Goal: Task Accomplishment & Management: Use online tool/utility

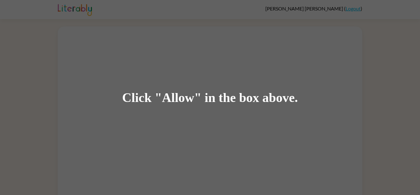
click at [175, 97] on div "Click "Allow" in the box above." at bounding box center [210, 97] width 176 height 14
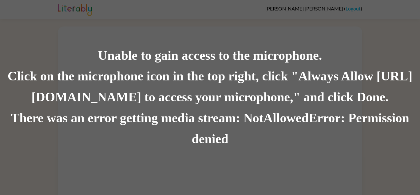
click at [185, 54] on div "Unable to gain access to the microphone." at bounding box center [210, 55] width 420 height 21
click at [45, 50] on div "Unable to gain access to the microphone." at bounding box center [210, 55] width 420 height 21
click at [0, 46] on div "Unable to gain access to the microphone." at bounding box center [210, 55] width 420 height 21
click at [16, 54] on div "Unable to gain access to the microphone." at bounding box center [210, 55] width 420 height 21
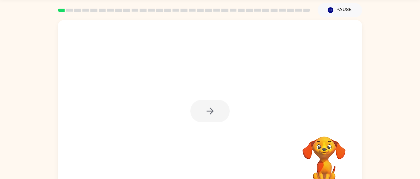
scroll to position [38, 0]
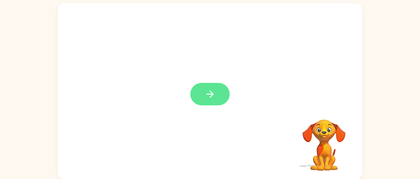
click at [209, 96] on icon "button" at bounding box center [210, 94] width 11 height 11
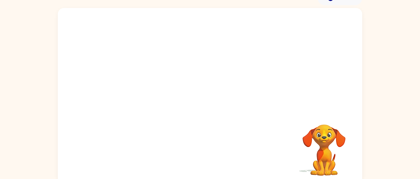
scroll to position [33, 0]
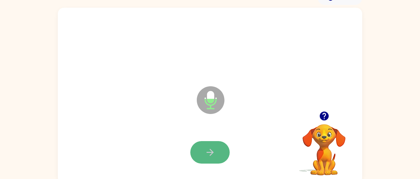
click at [210, 154] on icon "button" at bounding box center [209, 152] width 7 height 7
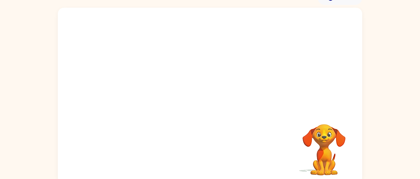
click at [273, 89] on div at bounding box center [195, 85] width 263 height 22
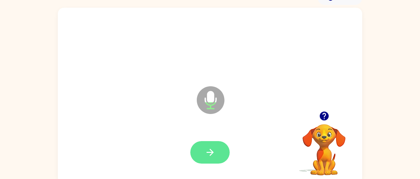
click at [217, 145] on button "button" at bounding box center [209, 152] width 39 height 22
click at [216, 149] on button "button" at bounding box center [209, 152] width 39 height 22
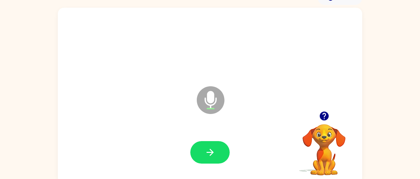
click at [216, 148] on button "button" at bounding box center [209, 152] width 39 height 22
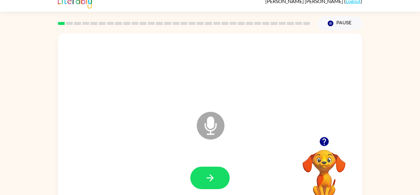
scroll to position [22, 0]
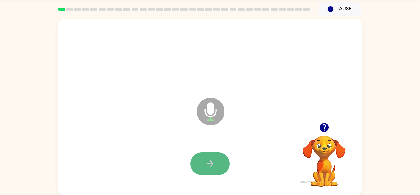
click at [206, 159] on icon "button" at bounding box center [210, 163] width 11 height 11
drag, startPoint x: 206, startPoint y: 159, endPoint x: 201, endPoint y: 154, distance: 7.0
click at [201, 154] on button "button" at bounding box center [209, 163] width 39 height 22
click at [206, 164] on icon "button" at bounding box center [210, 163] width 11 height 11
click at [209, 162] on icon "button" at bounding box center [210, 163] width 11 height 11
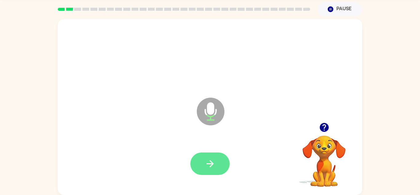
click at [208, 162] on icon "button" at bounding box center [210, 163] width 11 height 11
click at [208, 162] on div at bounding box center [209, 163] width 39 height 22
click at [212, 158] on icon "button" at bounding box center [210, 163] width 11 height 11
click at [213, 156] on button "button" at bounding box center [209, 163] width 39 height 22
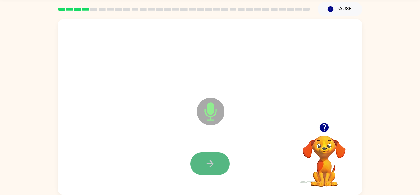
click at [213, 158] on icon "button" at bounding box center [210, 163] width 11 height 11
click at [212, 158] on icon "button" at bounding box center [210, 163] width 11 height 11
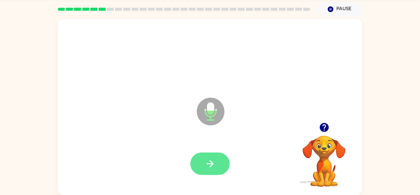
click at [212, 158] on icon "button" at bounding box center [210, 163] width 11 height 11
click at [212, 159] on icon "button" at bounding box center [210, 163] width 11 height 11
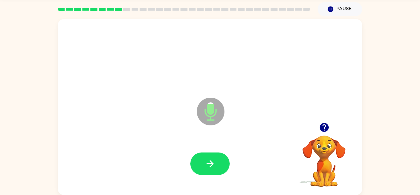
click at [216, 153] on button "button" at bounding box center [209, 163] width 39 height 22
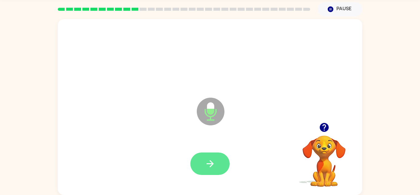
click at [217, 155] on button "button" at bounding box center [209, 163] width 39 height 22
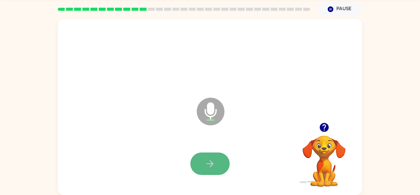
click at [217, 155] on button "button" at bounding box center [209, 163] width 39 height 22
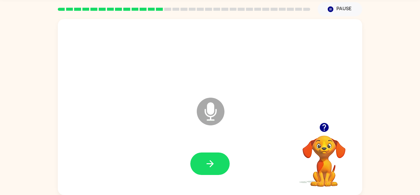
click at [217, 155] on button "button" at bounding box center [209, 163] width 39 height 22
click at [215, 164] on icon "button" at bounding box center [210, 163] width 11 height 11
click at [213, 166] on icon "button" at bounding box center [210, 163] width 11 height 11
click at [210, 171] on button "button" at bounding box center [209, 163] width 39 height 22
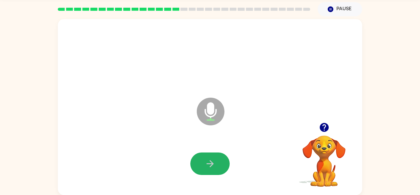
click at [210, 171] on button "button" at bounding box center [209, 163] width 39 height 22
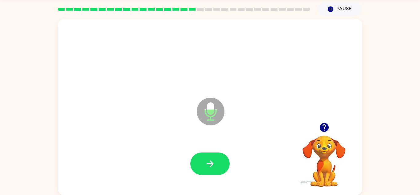
click at [210, 171] on button "button" at bounding box center [209, 163] width 39 height 22
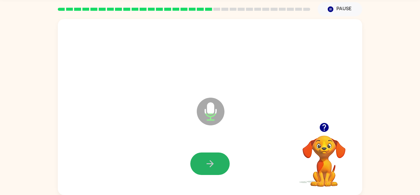
click at [210, 171] on button "button" at bounding box center [209, 163] width 39 height 22
click at [209, 172] on button "button" at bounding box center [209, 163] width 39 height 22
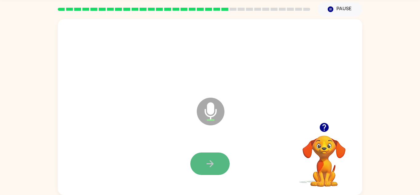
click at [209, 172] on button "button" at bounding box center [209, 163] width 39 height 22
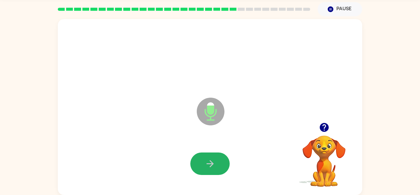
click at [209, 172] on button "button" at bounding box center [209, 163] width 39 height 22
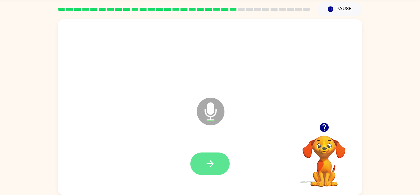
click at [212, 169] on icon "button" at bounding box center [210, 163] width 11 height 11
click at [213, 169] on button "button" at bounding box center [209, 163] width 39 height 22
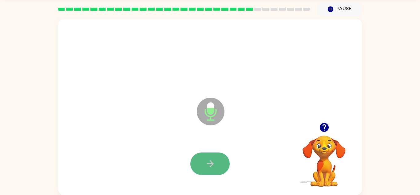
click at [211, 171] on button "button" at bounding box center [209, 163] width 39 height 22
click at [208, 171] on button "button" at bounding box center [209, 163] width 39 height 22
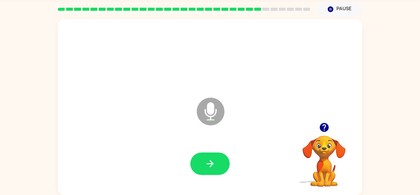
click at [210, 168] on icon "button" at bounding box center [210, 163] width 11 height 11
click at [322, 128] on icon "button" at bounding box center [324, 127] width 9 height 9
click at [202, 169] on button "button" at bounding box center [209, 163] width 39 height 22
click at [328, 127] on icon "button" at bounding box center [324, 127] width 9 height 9
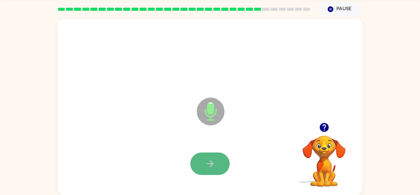
click at [212, 163] on icon "button" at bounding box center [209, 163] width 7 height 7
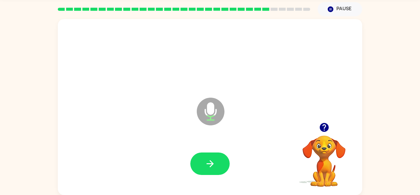
click at [330, 130] on button "button" at bounding box center [324, 127] width 16 height 16
click at [209, 158] on icon "button" at bounding box center [210, 163] width 11 height 11
click at [209, 156] on button "button" at bounding box center [209, 163] width 39 height 22
click at [323, 129] on icon "button" at bounding box center [324, 127] width 9 height 9
click at [200, 165] on button "button" at bounding box center [209, 163] width 39 height 22
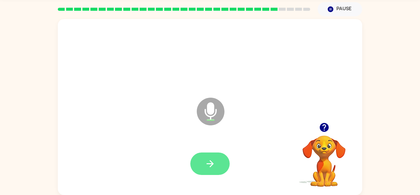
click at [203, 166] on button "button" at bounding box center [209, 163] width 39 height 22
click at [203, 166] on div at bounding box center [209, 163] width 39 height 22
click at [203, 166] on button "button" at bounding box center [209, 163] width 39 height 22
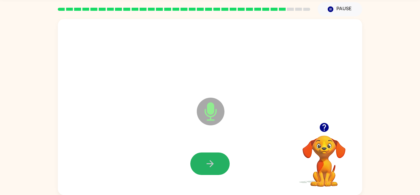
click at [203, 171] on button "button" at bounding box center [209, 163] width 39 height 22
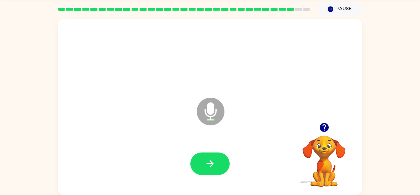
click at [203, 171] on button "button" at bounding box center [209, 163] width 39 height 22
click at [323, 125] on icon "button" at bounding box center [324, 127] width 11 height 11
click at [207, 161] on icon "button" at bounding box center [210, 163] width 11 height 11
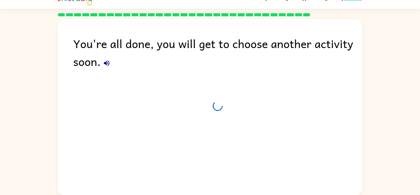
scroll to position [10, 0]
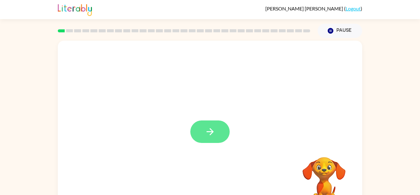
click at [218, 135] on button "button" at bounding box center [209, 131] width 39 height 22
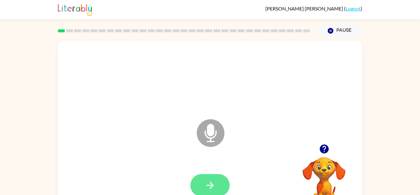
click at [210, 182] on icon "button" at bounding box center [209, 184] width 7 height 7
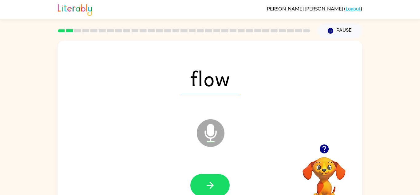
click at [212, 181] on icon "button" at bounding box center [210, 185] width 11 height 11
click at [211, 182] on div at bounding box center [209, 185] width 39 height 22
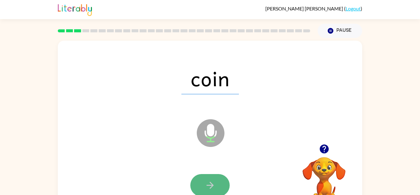
click at [211, 182] on icon "button" at bounding box center [210, 185] width 11 height 11
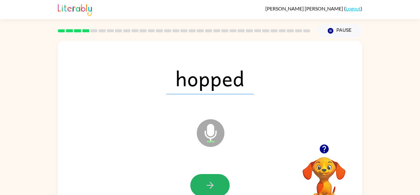
click at [211, 182] on icon "button" at bounding box center [210, 185] width 11 height 11
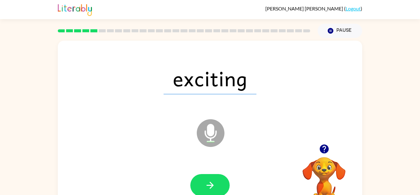
click at [211, 182] on icon "button" at bounding box center [210, 185] width 11 height 11
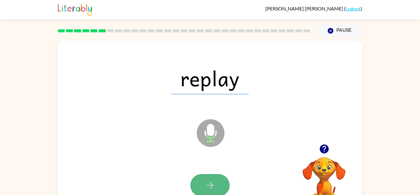
click at [212, 186] on icon "button" at bounding box center [209, 184] width 7 height 7
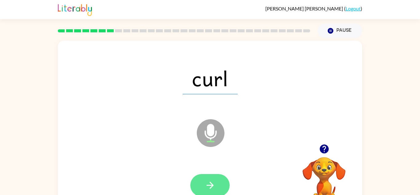
click at [215, 183] on icon "button" at bounding box center [210, 185] width 11 height 11
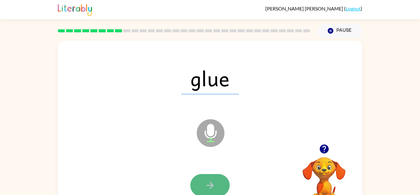
click at [216, 184] on button "button" at bounding box center [209, 185] width 39 height 22
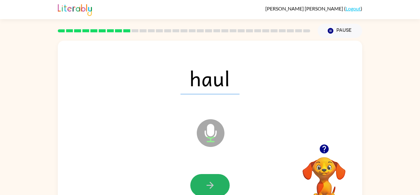
click at [216, 184] on button "button" at bounding box center [209, 185] width 39 height 22
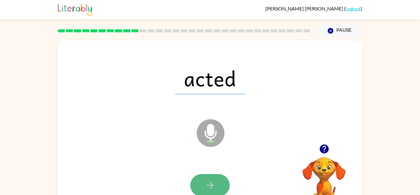
click at [216, 184] on button "button" at bounding box center [209, 185] width 39 height 22
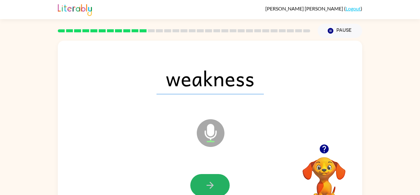
click at [216, 184] on button "button" at bounding box center [209, 185] width 39 height 22
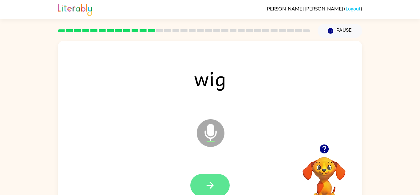
click at [226, 185] on button "button" at bounding box center [209, 185] width 39 height 22
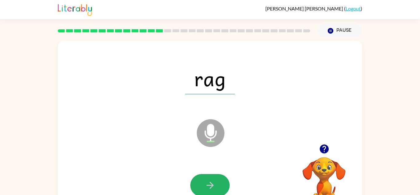
click at [226, 185] on button "button" at bounding box center [209, 185] width 39 height 22
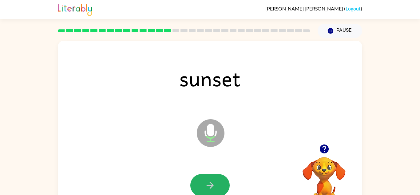
click at [226, 185] on button "button" at bounding box center [209, 185] width 39 height 22
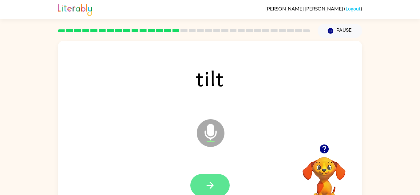
click at [226, 185] on button "button" at bounding box center [209, 185] width 39 height 22
click at [226, 185] on div at bounding box center [209, 185] width 39 height 22
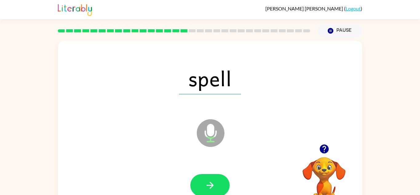
click at [226, 185] on button "button" at bounding box center [209, 185] width 39 height 22
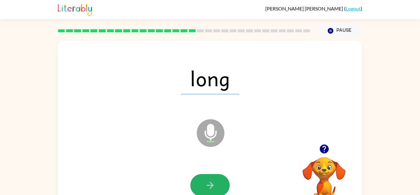
click at [226, 185] on button "button" at bounding box center [209, 185] width 39 height 22
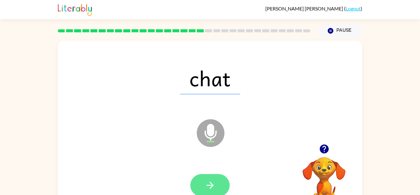
click at [225, 185] on button "button" at bounding box center [209, 185] width 39 height 22
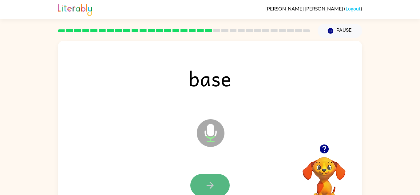
click at [217, 188] on button "button" at bounding box center [209, 185] width 39 height 22
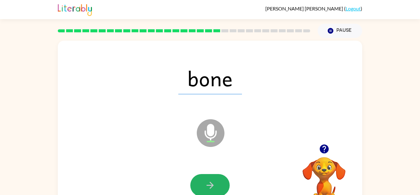
click at [217, 188] on button "button" at bounding box center [209, 185] width 39 height 22
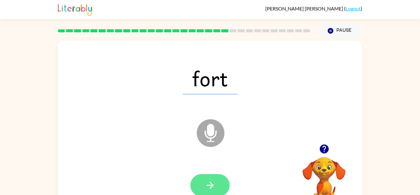
click at [220, 187] on button "button" at bounding box center [209, 185] width 39 height 22
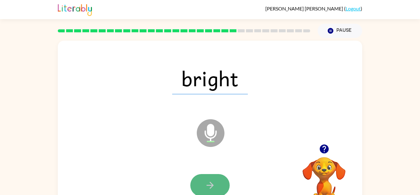
click at [217, 187] on button "button" at bounding box center [209, 185] width 39 height 22
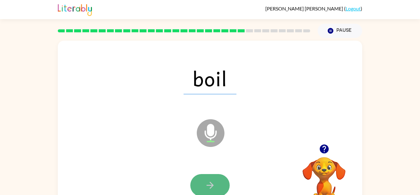
click at [221, 186] on button "button" at bounding box center [209, 185] width 39 height 22
click at [225, 187] on button "button" at bounding box center [209, 185] width 39 height 22
click at [224, 189] on button "button" at bounding box center [209, 185] width 39 height 22
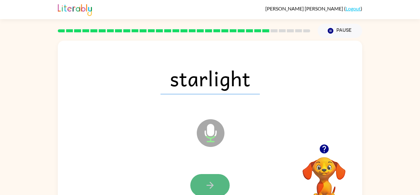
click at [224, 191] on button "button" at bounding box center [209, 185] width 39 height 22
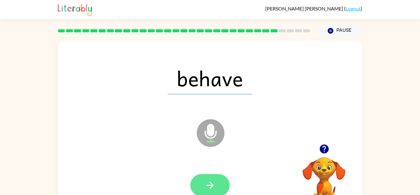
click at [213, 184] on icon "button" at bounding box center [210, 185] width 11 height 11
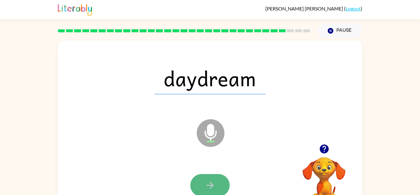
click at [218, 183] on button "button" at bounding box center [209, 185] width 39 height 22
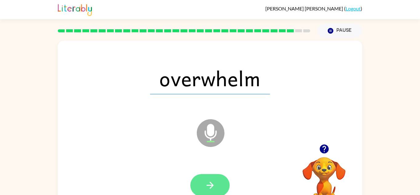
click at [219, 183] on button "button" at bounding box center [209, 185] width 39 height 22
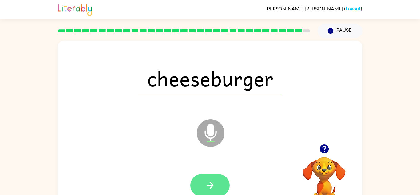
click at [219, 183] on button "button" at bounding box center [209, 185] width 39 height 22
